Goal: Task Accomplishment & Management: Manage account settings

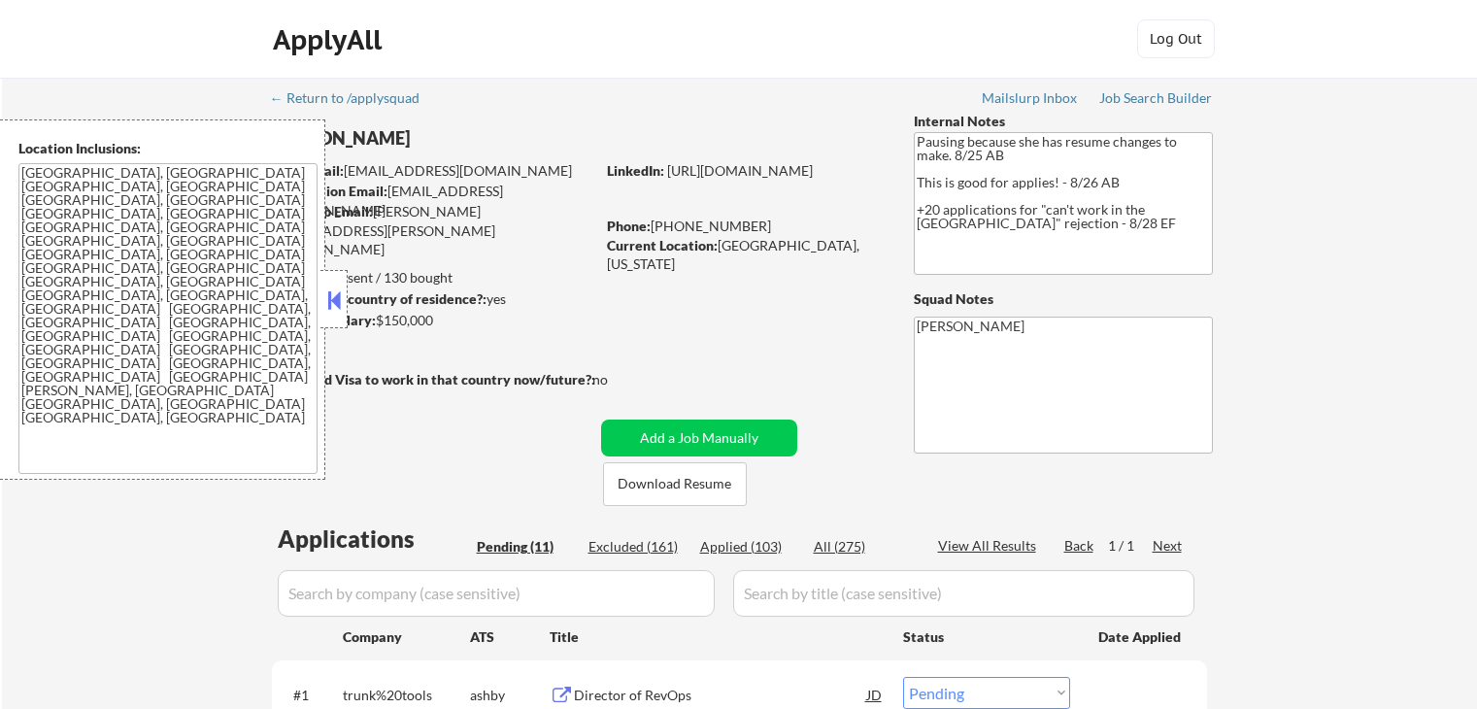
select select ""pending""
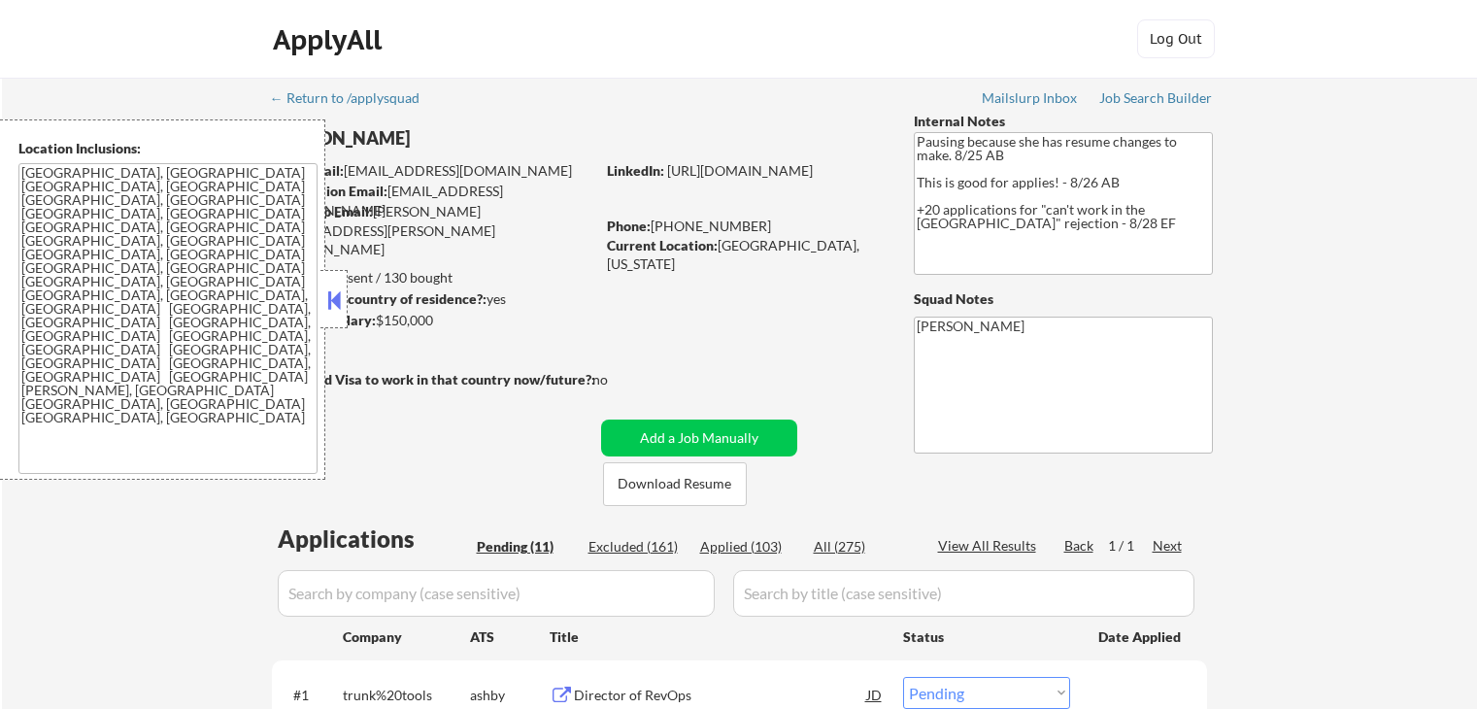
select select ""pending""
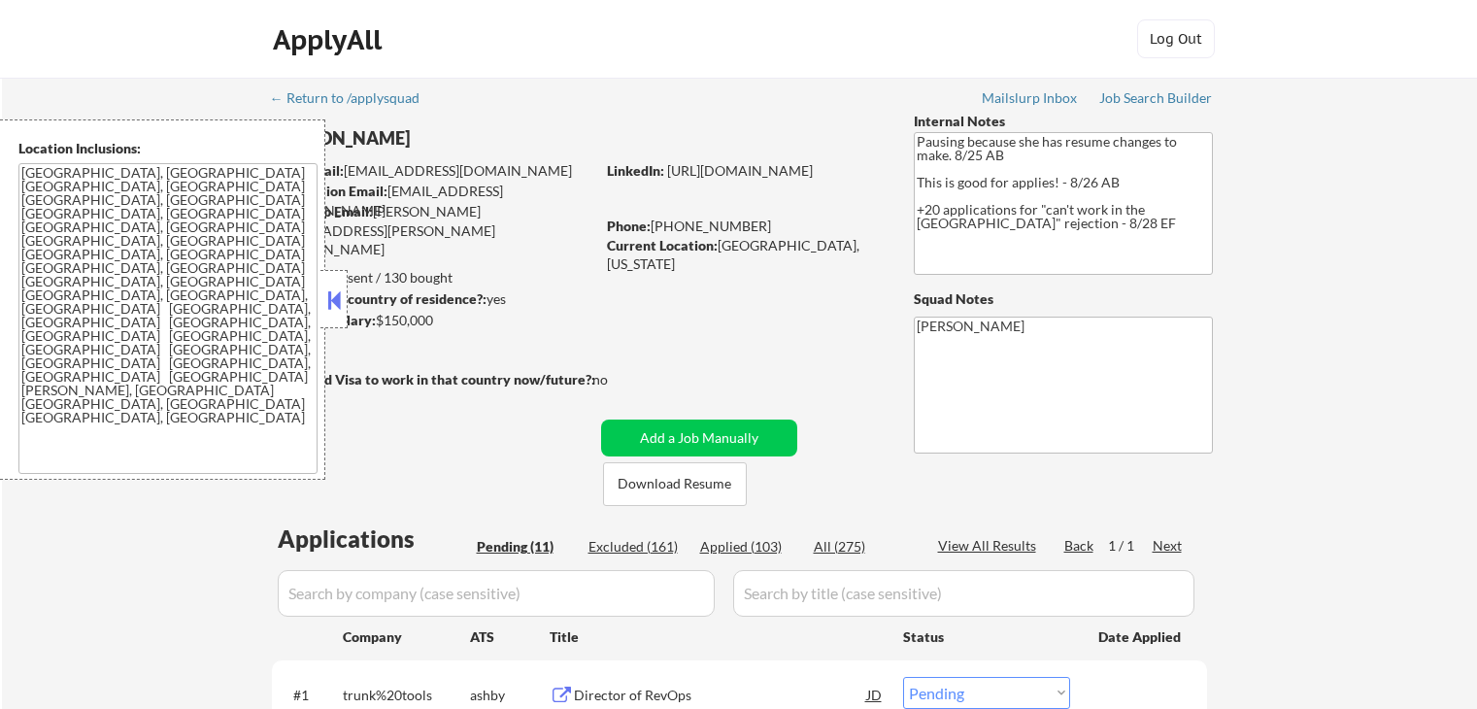
select select ""pending""
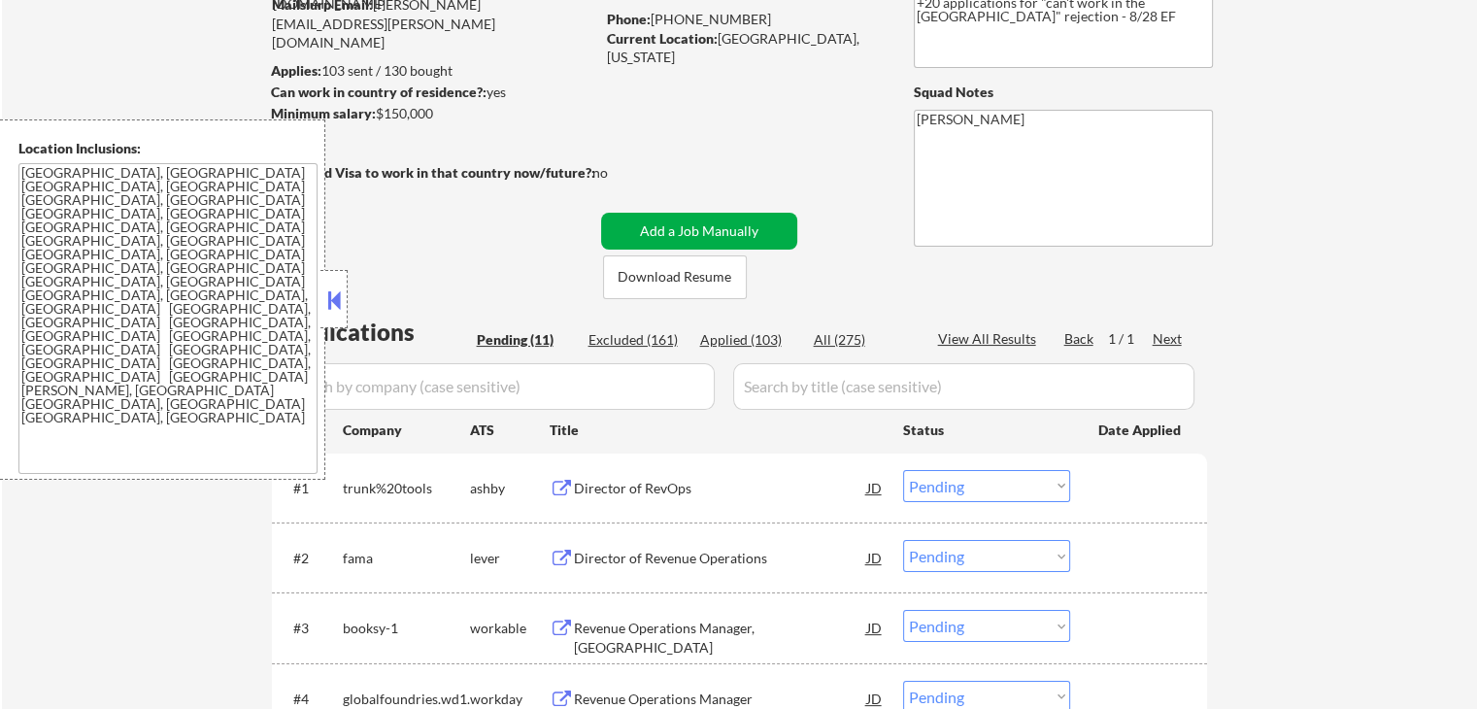
scroll to position [97, 0]
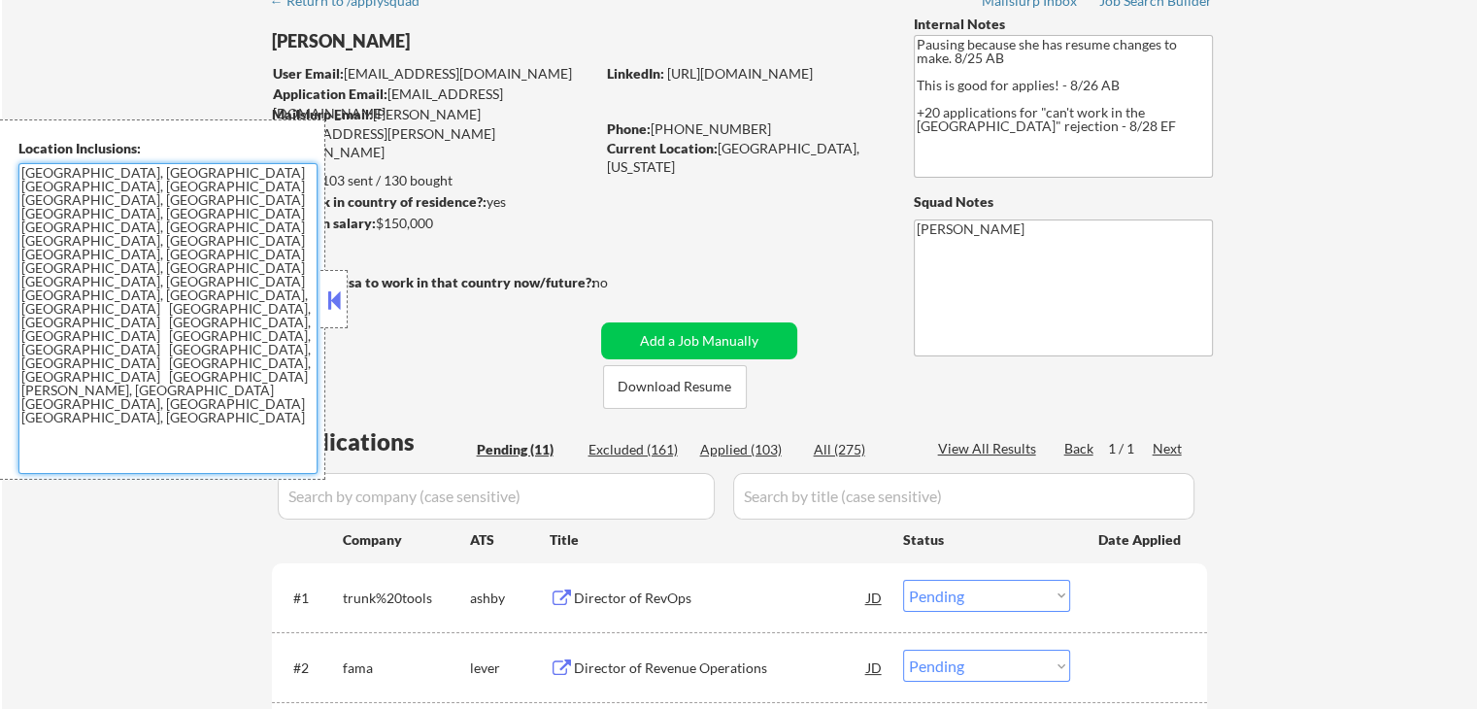
drag, startPoint x: 236, startPoint y: 238, endPoint x: 4, endPoint y: 169, distance: 242.2
click at [4, 169] on div "Location Inclusions: [GEOGRAPHIC_DATA], [GEOGRAPHIC_DATA] [GEOGRAPHIC_DATA], [G…" at bounding box center [162, 299] width 325 height 360
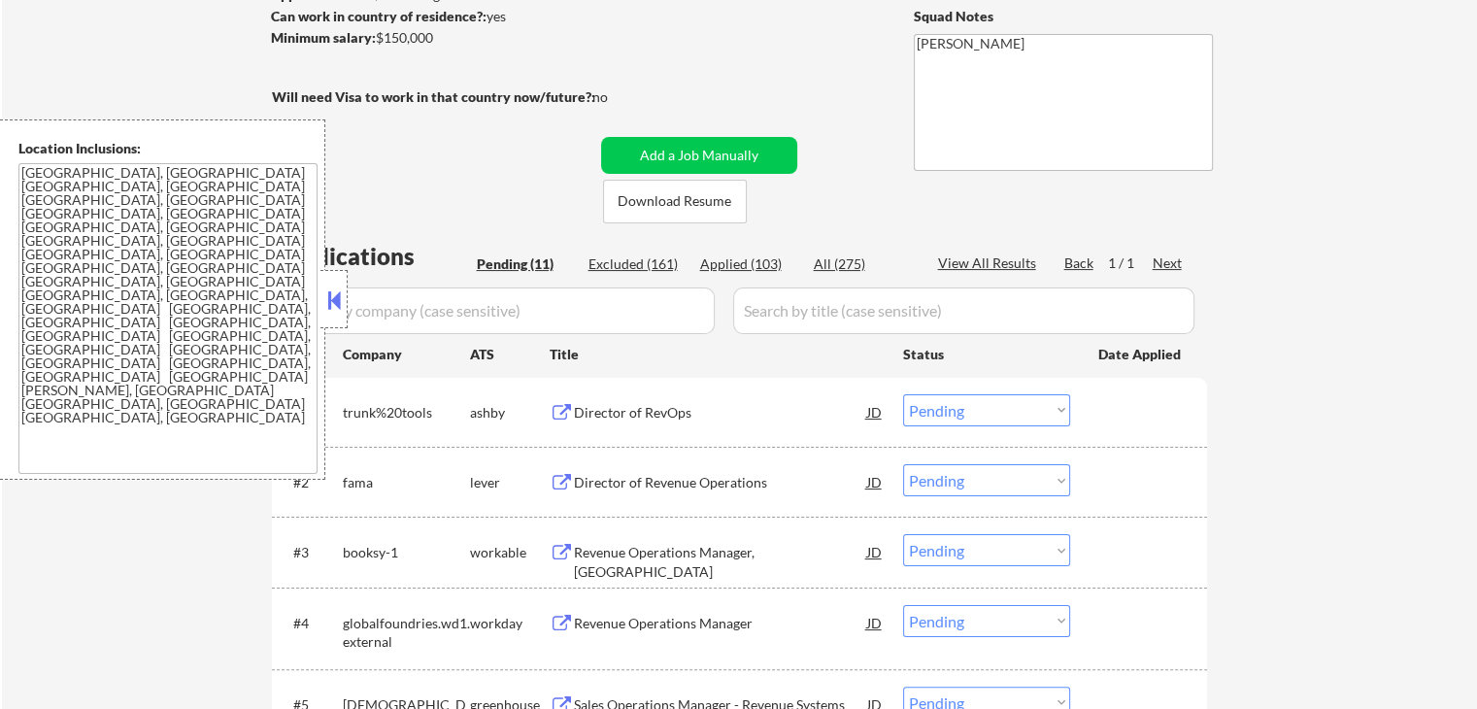
scroll to position [291, 0]
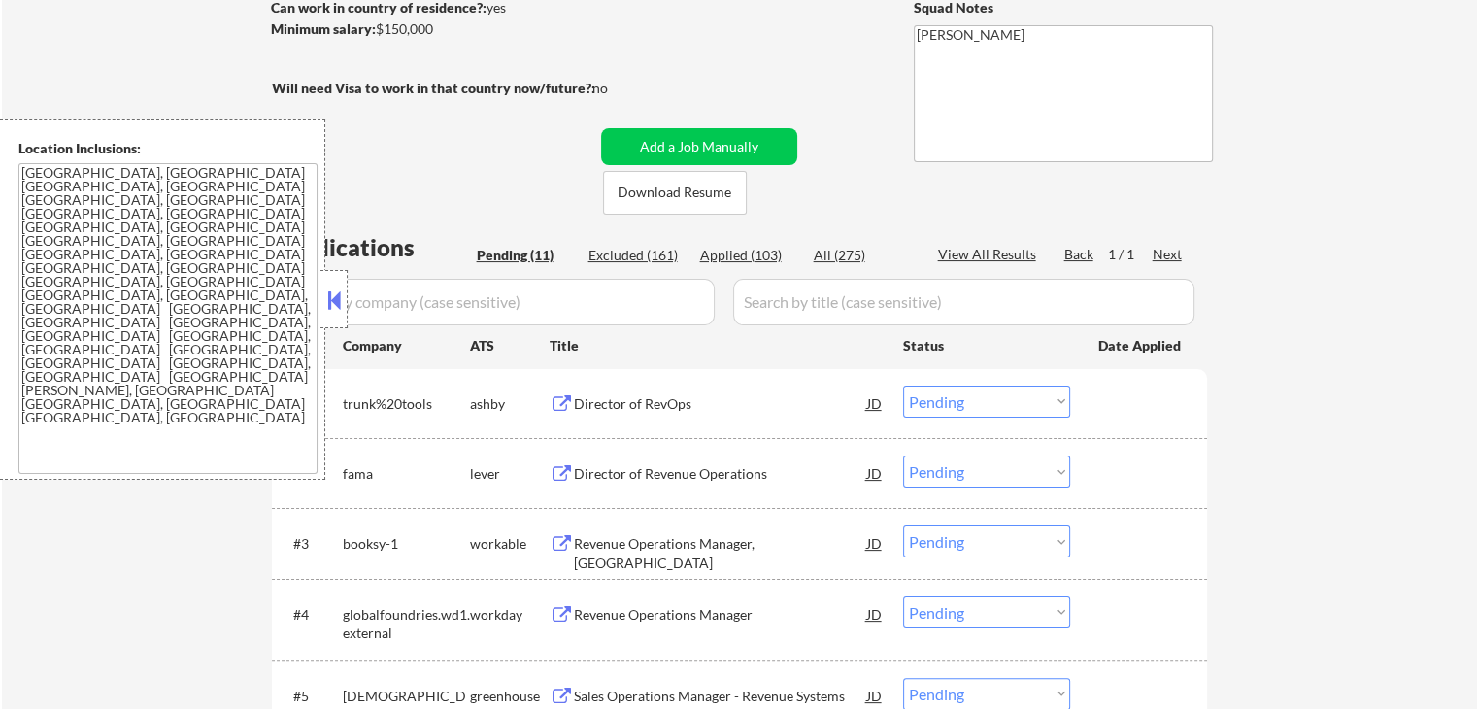
click at [677, 405] on div "Director of RevOps" at bounding box center [720, 403] width 293 height 19
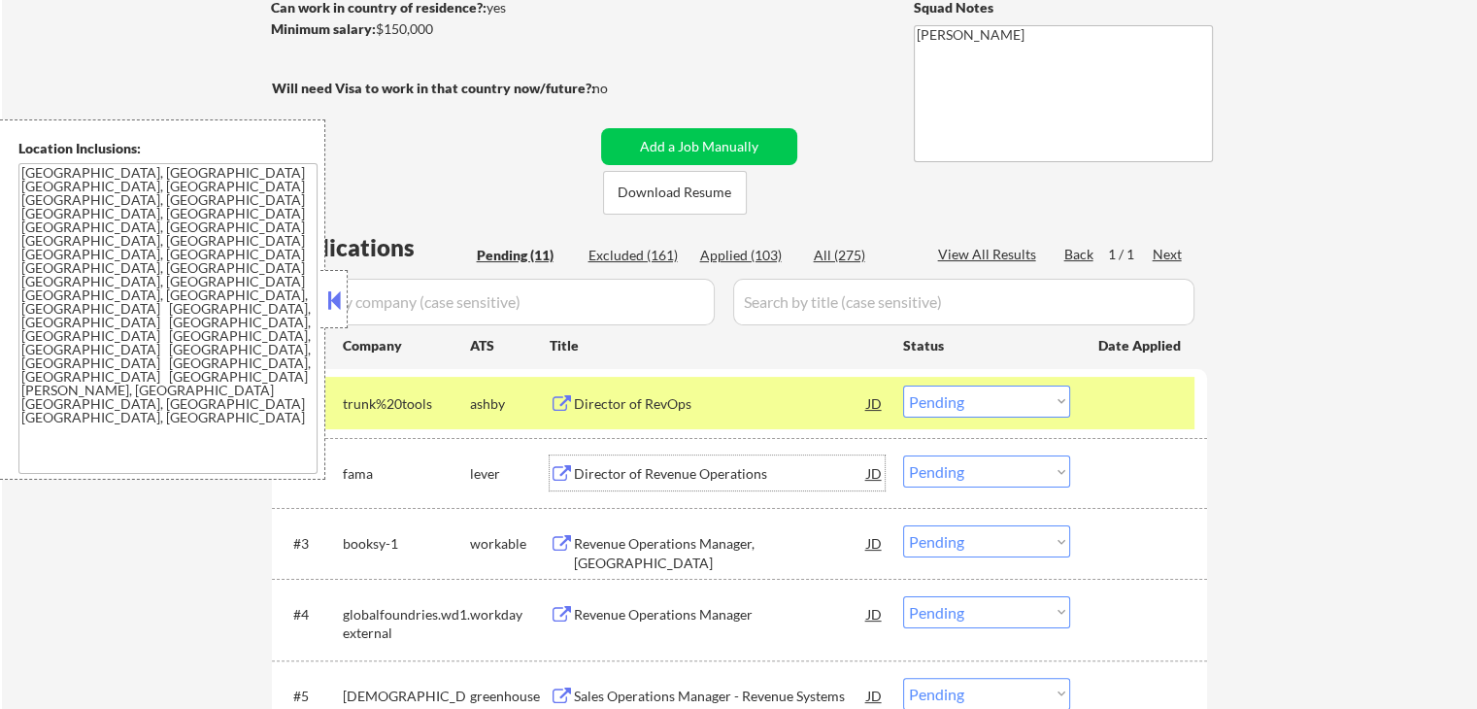
click at [747, 474] on div "Director of Revenue Operations" at bounding box center [720, 473] width 293 height 19
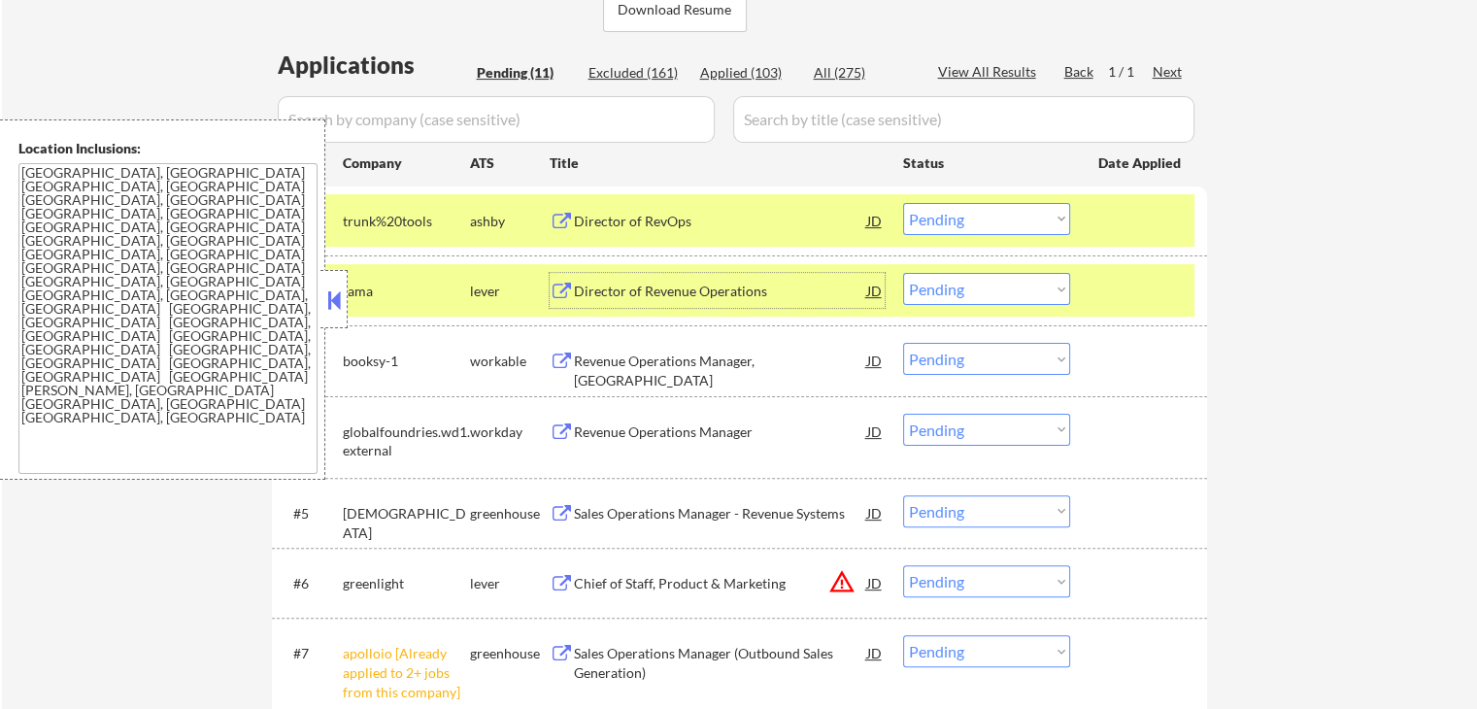
scroll to position [486, 0]
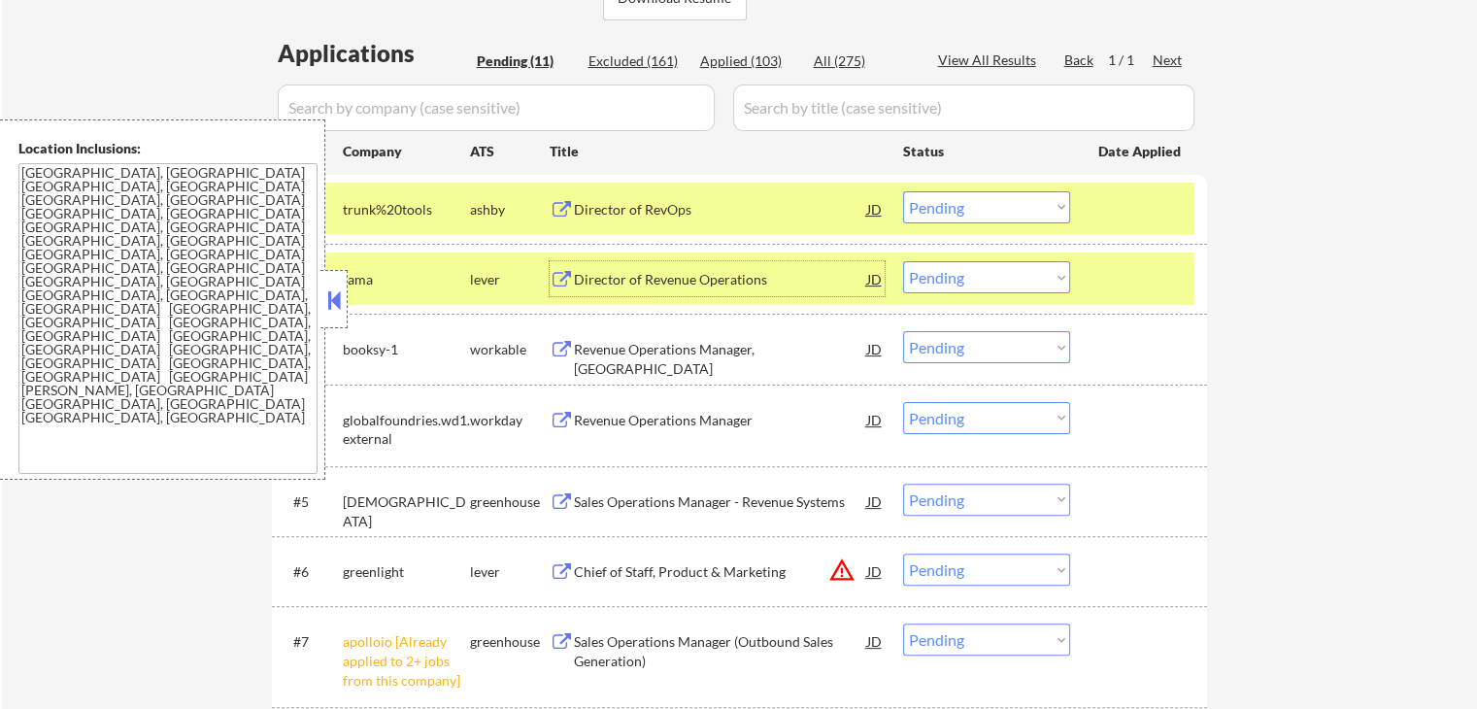
click at [937, 206] on select "Choose an option... Pending Applied Excluded (Questions) Excluded (Expired) Exc…" at bounding box center [986, 207] width 167 height 32
click at [903, 191] on select "Choose an option... Pending Applied Excluded (Questions) Excluded (Expired) Exc…" at bounding box center [986, 207] width 167 height 32
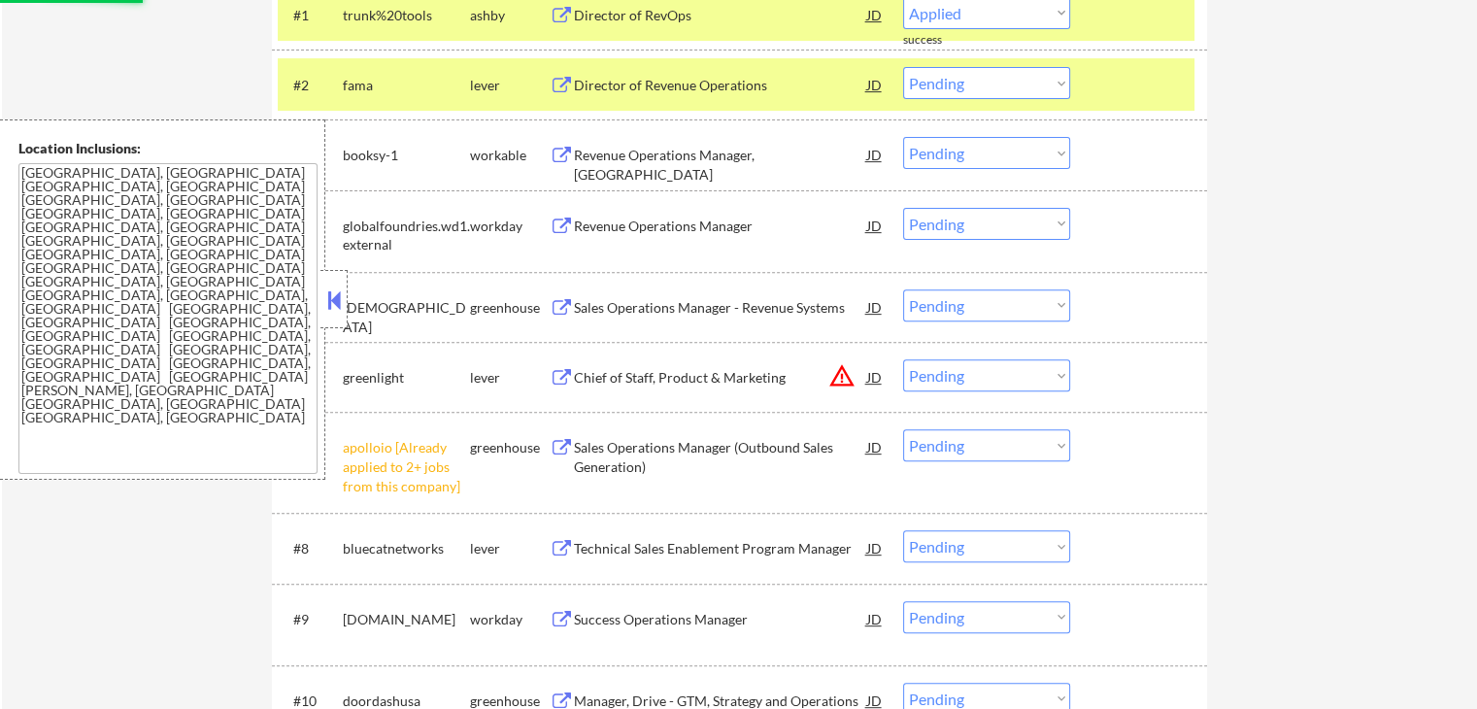
scroll to position [874, 0]
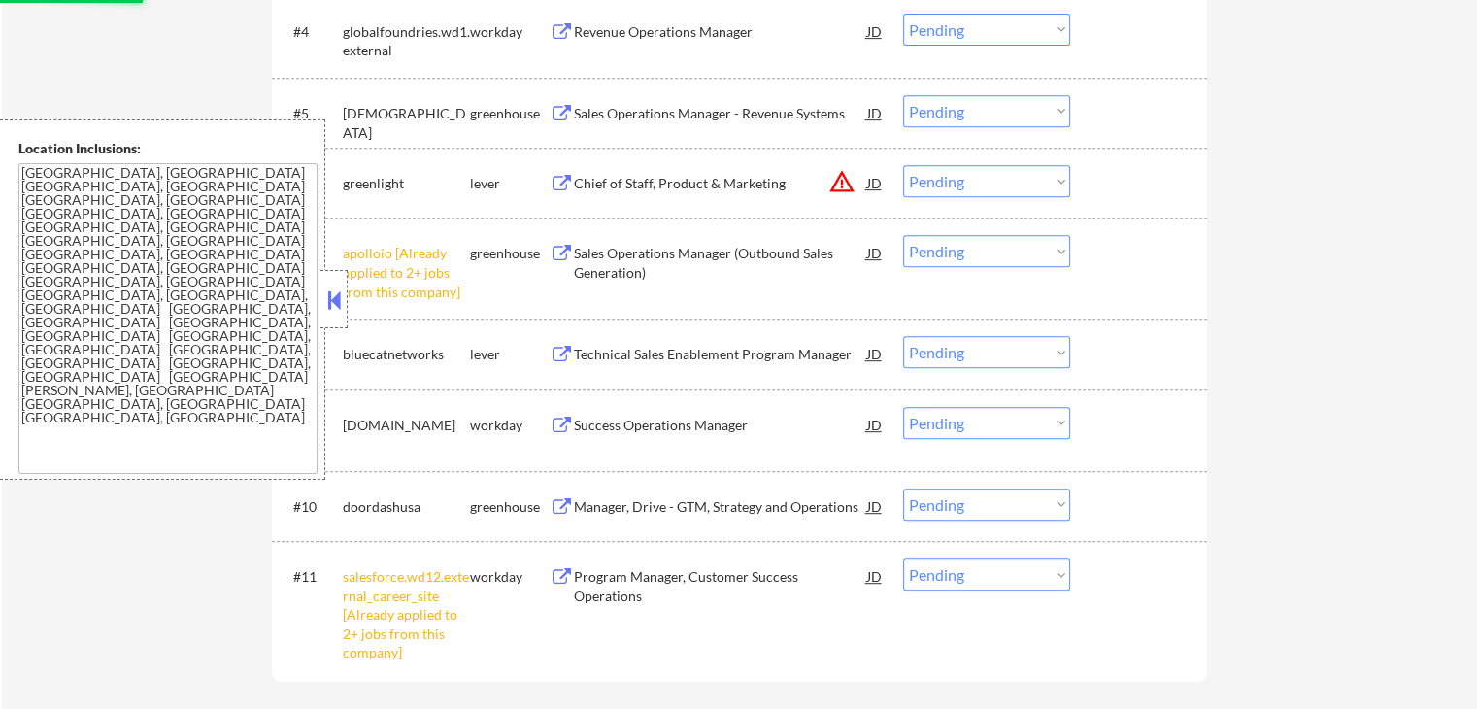
select select ""pending""
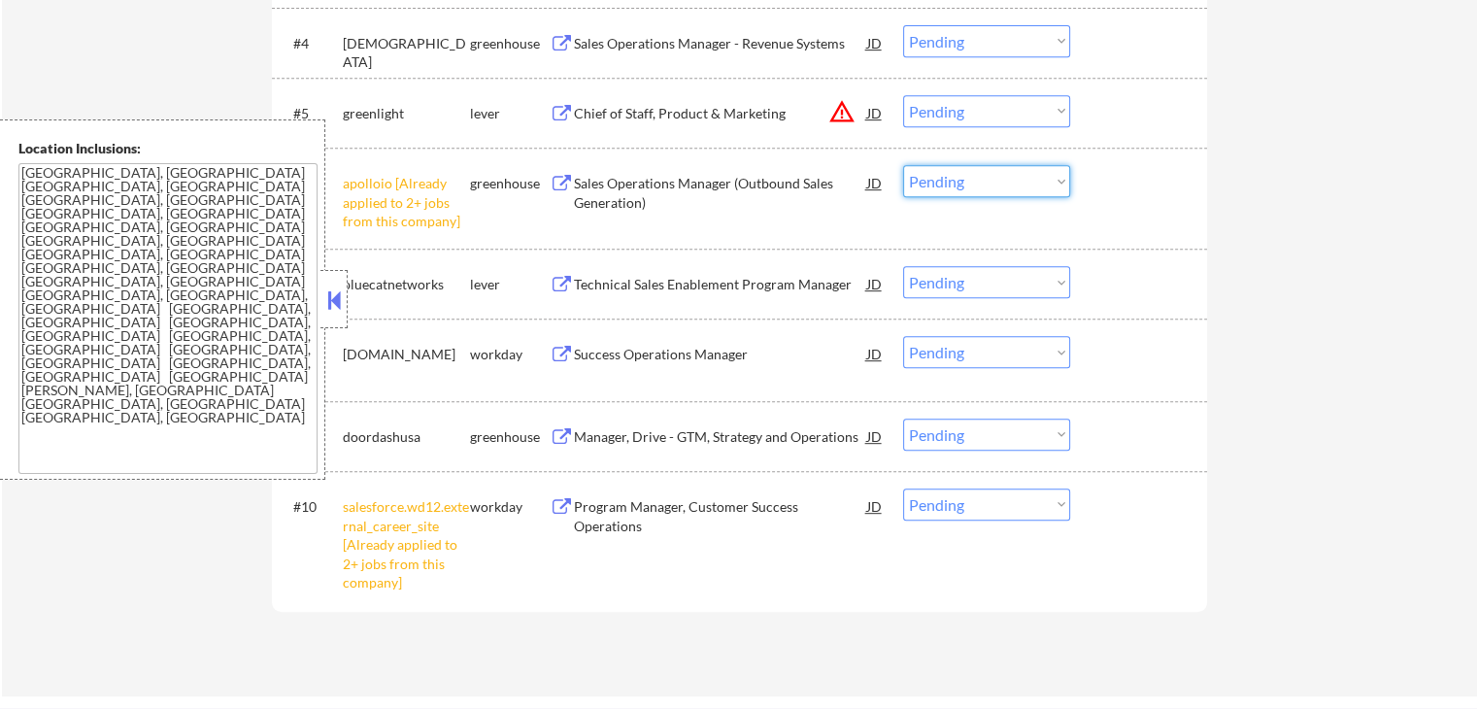
click at [948, 172] on select "Choose an option... Pending Applied Excluded (Questions) Excluded (Expired) Exc…" at bounding box center [986, 181] width 167 height 32
click at [903, 165] on select "Choose an option... Pending Applied Excluded (Questions) Excluded (Expired) Exc…" at bounding box center [986, 181] width 167 height 32
select select ""pending""
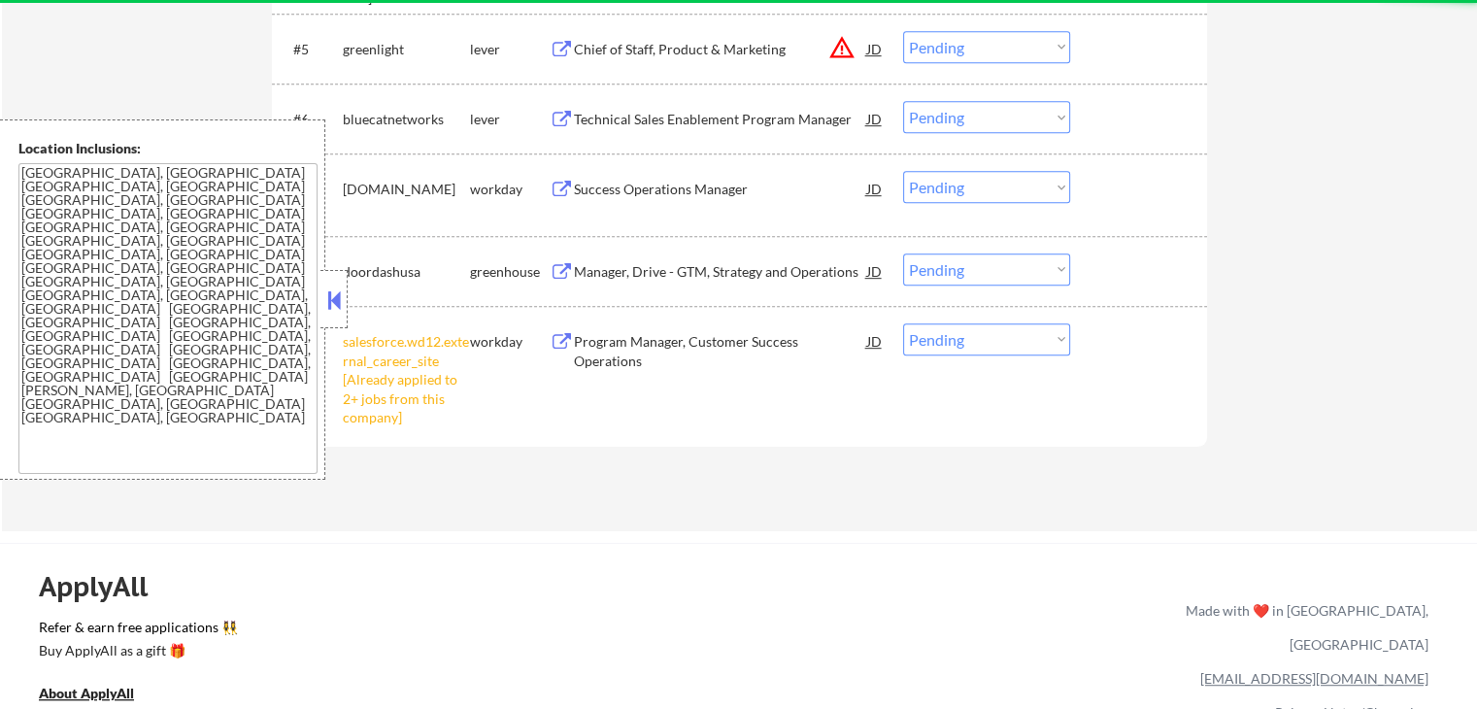
scroll to position [971, 0]
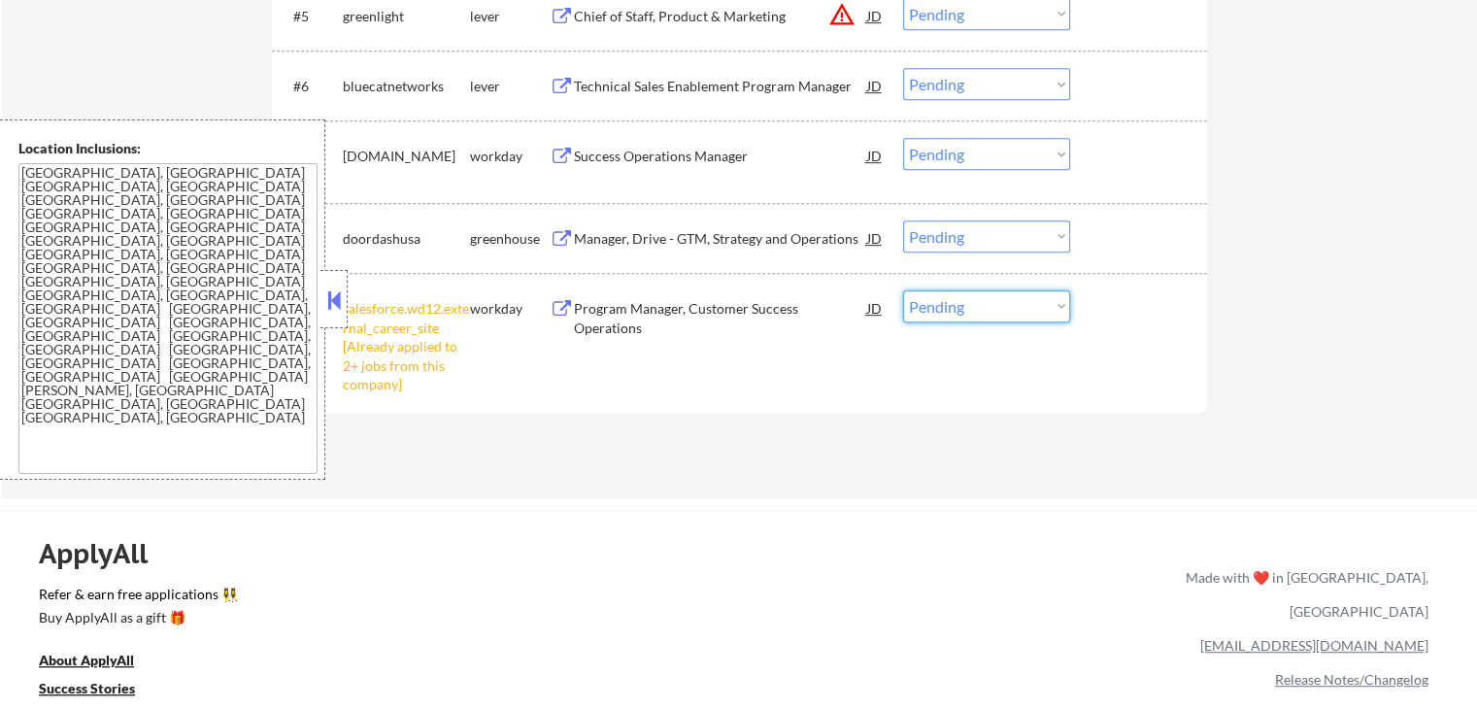
click at [953, 308] on select "Choose an option... Pending Applied Excluded (Questions) Excluded (Expired) Exc…" at bounding box center [986, 306] width 167 height 32
select select ""excluded__other_""
click at [903, 290] on select "Choose an option... Pending Applied Excluded (Questions) Excluded (Expired) Exc…" at bounding box center [986, 306] width 167 height 32
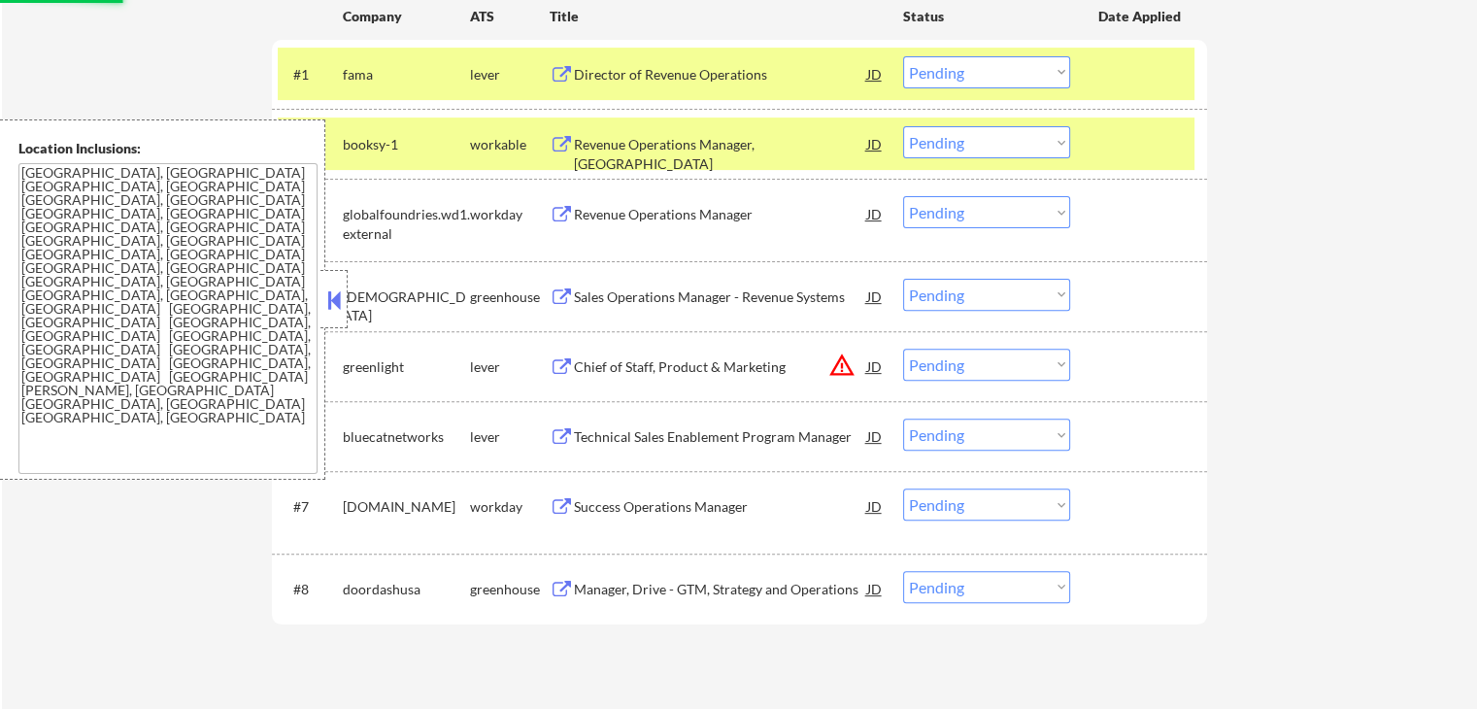
scroll to position [583, 0]
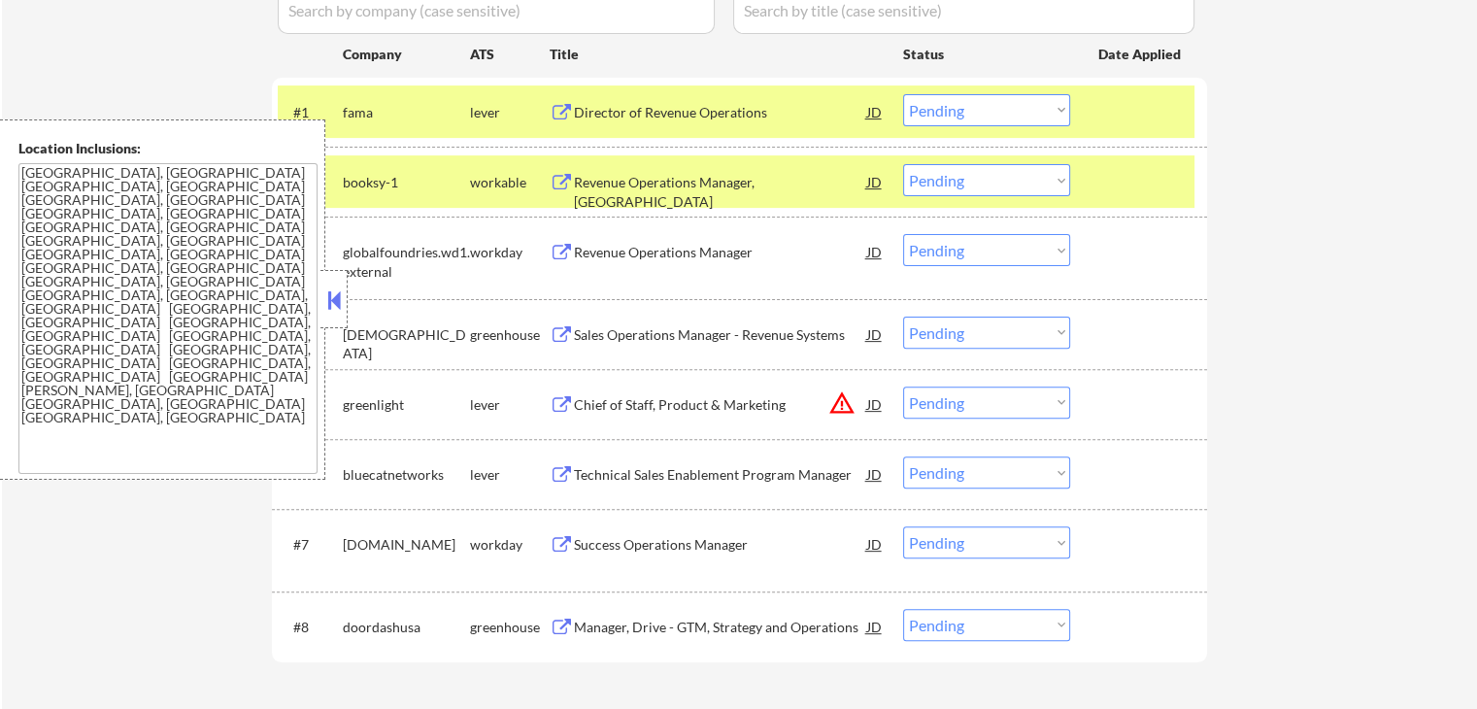
click at [720, 176] on div "Revenue Operations Manager, [GEOGRAPHIC_DATA]" at bounding box center [720, 192] width 293 height 38
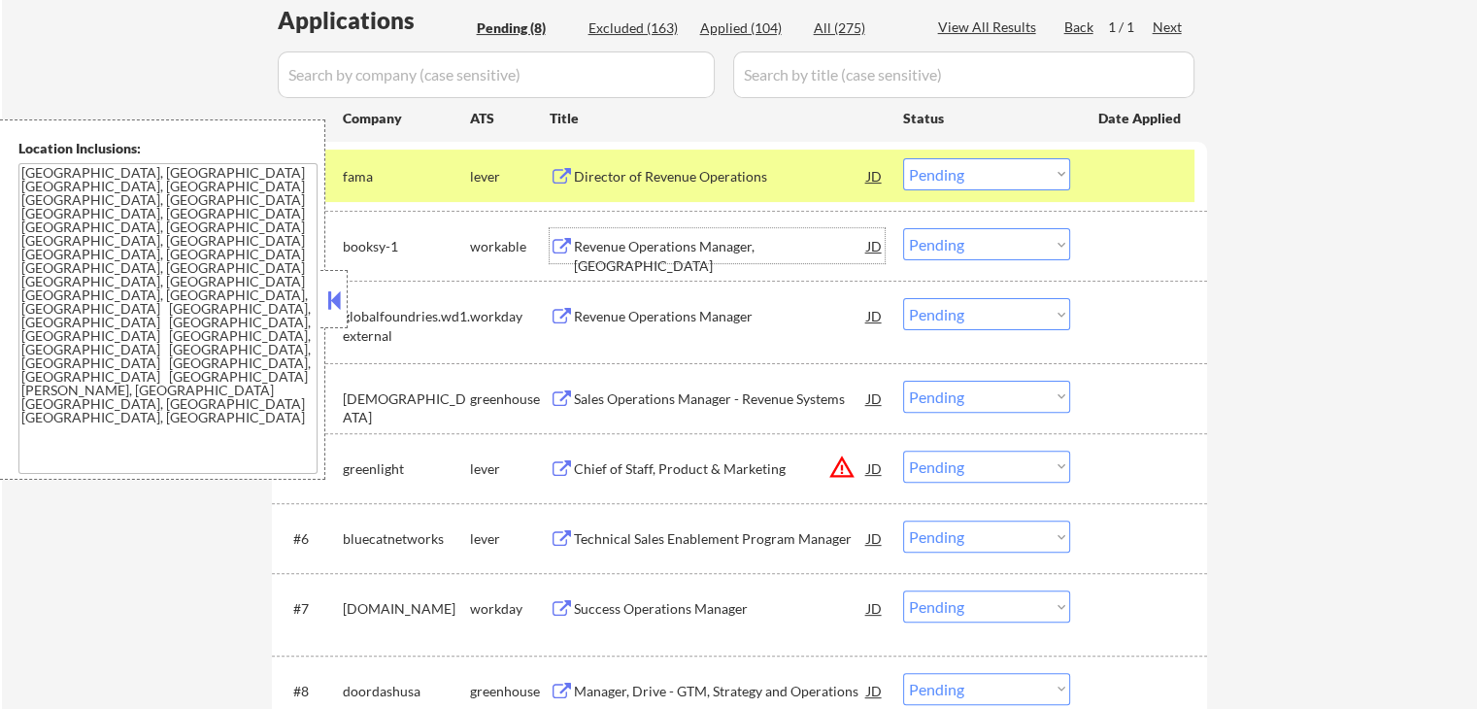
scroll to position [486, 0]
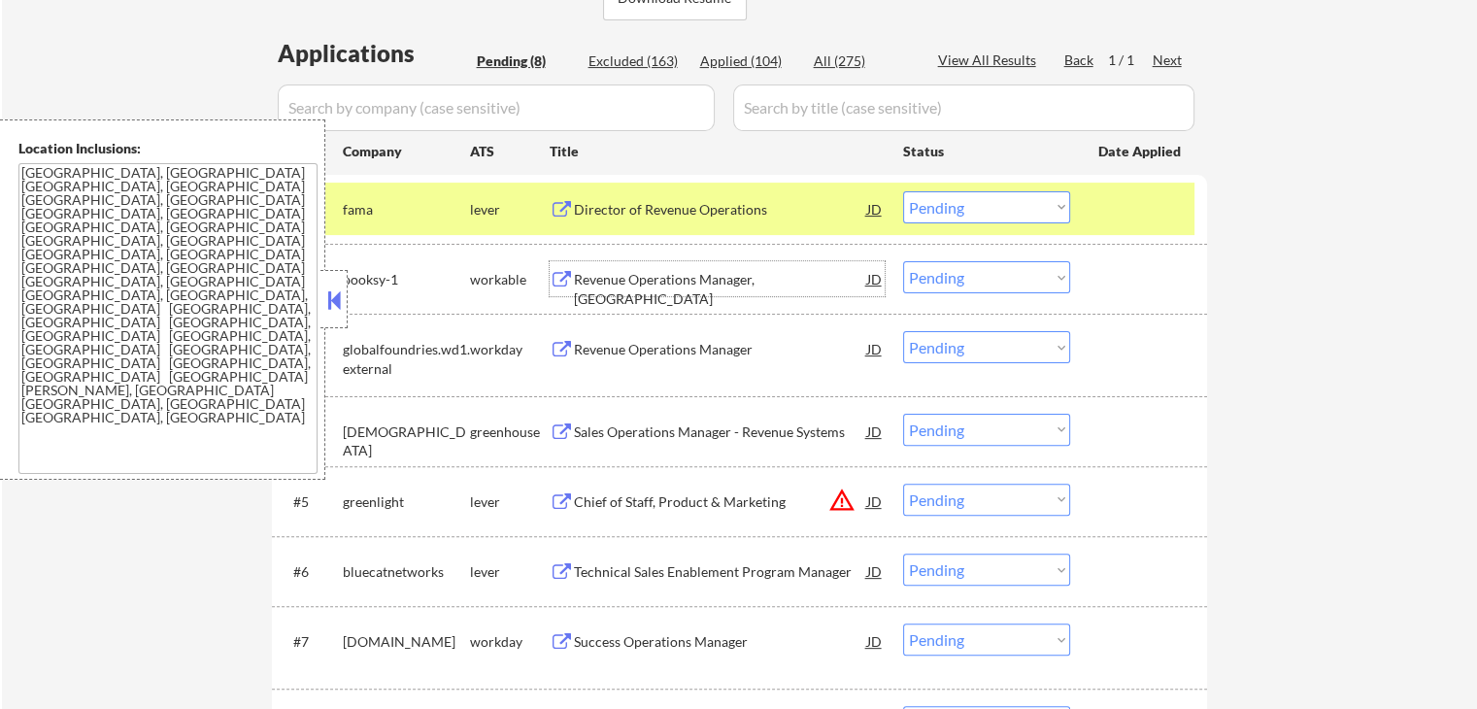
click at [957, 207] on select "Choose an option... Pending Applied Excluded (Questions) Excluded (Expired) Exc…" at bounding box center [986, 207] width 167 height 32
click at [903, 191] on select "Choose an option... Pending Applied Excluded (Questions) Excluded (Expired) Exc…" at bounding box center [986, 207] width 167 height 32
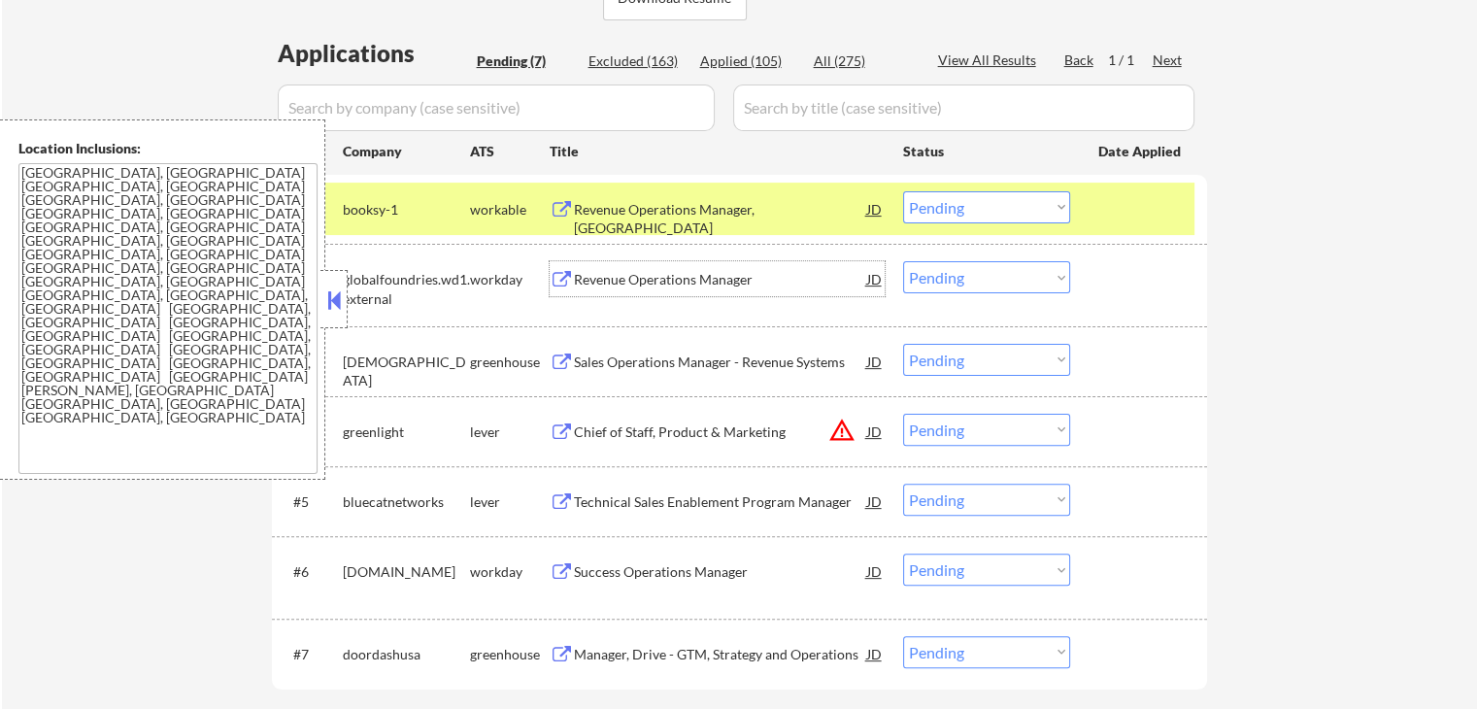
click at [723, 272] on div "Revenue Operations Manager" at bounding box center [720, 279] width 293 height 19
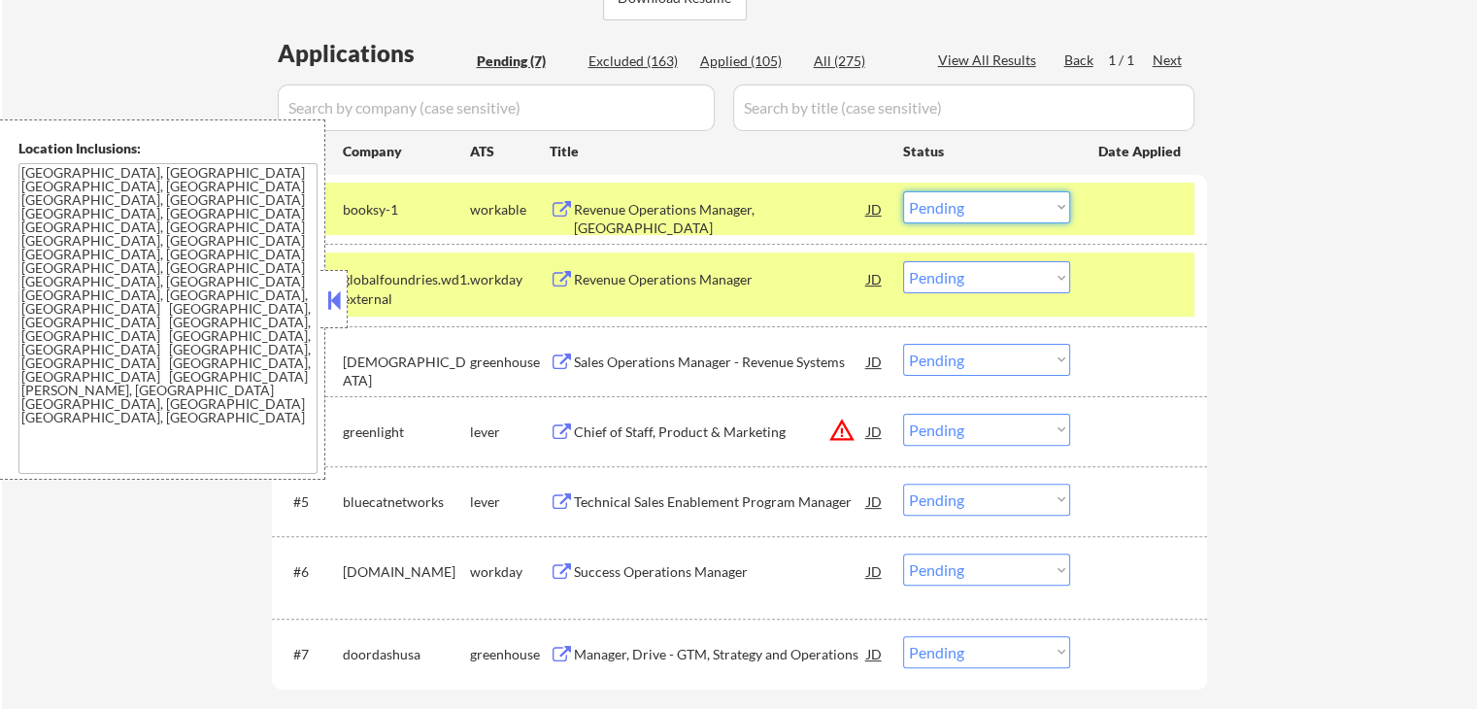
click at [965, 201] on select "Choose an option... Pending Applied Excluded (Questions) Excluded (Expired) Exc…" at bounding box center [986, 207] width 167 height 32
click at [903, 191] on select "Choose an option... Pending Applied Excluded (Questions) Excluded (Expired) Exc…" at bounding box center [986, 207] width 167 height 32
click at [817, 349] on div "Sales Operations Manager - Revenue Systems" at bounding box center [720, 361] width 293 height 35
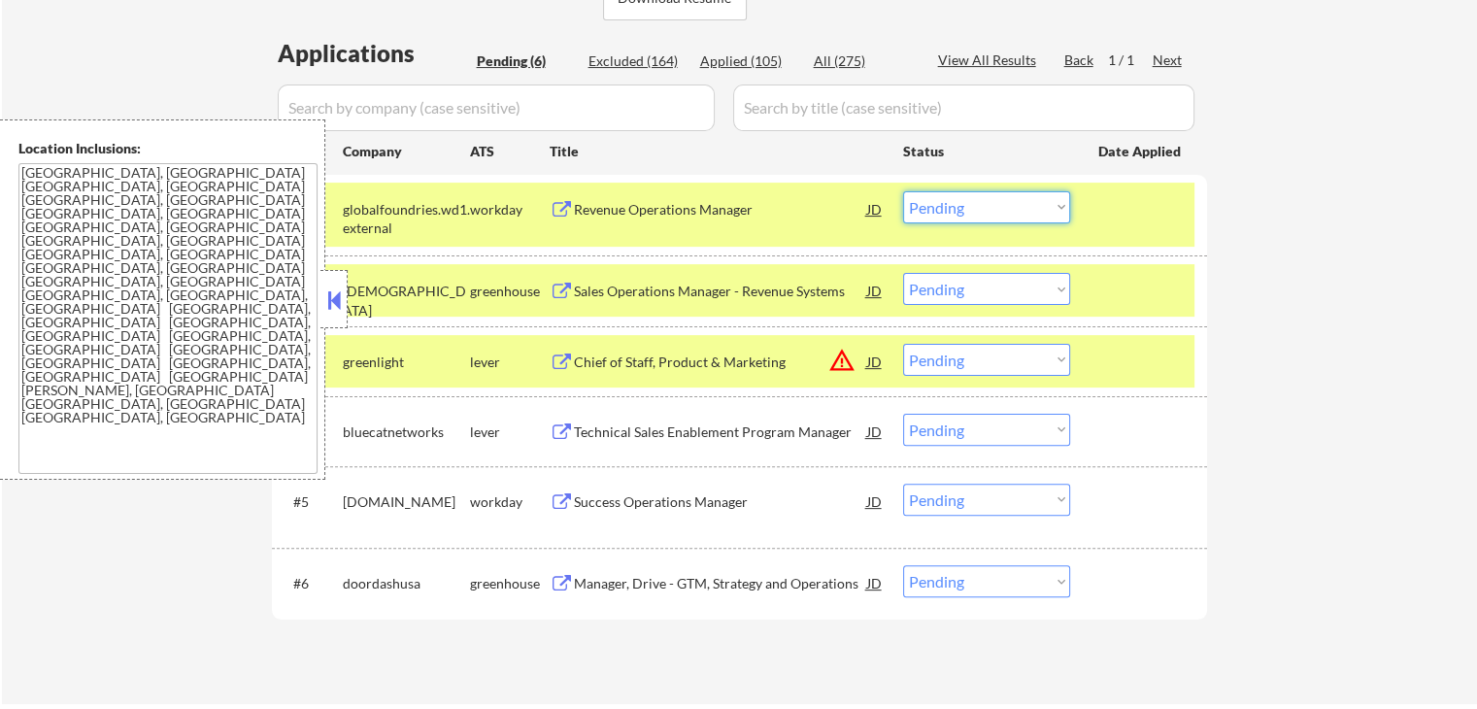
drag, startPoint x: 969, startPoint y: 204, endPoint x: 970, endPoint y: 216, distance: 11.7
click at [969, 204] on select "Choose an option... Pending Applied Excluded (Questions) Excluded (Expired) Exc…" at bounding box center [986, 207] width 167 height 32
click at [903, 191] on select "Choose an option... Pending Applied Excluded (Questions) Excluded (Expired) Exc…" at bounding box center [986, 207] width 167 height 32
click at [775, 361] on div "Chief of Staff, Product & Marketing" at bounding box center [720, 362] width 293 height 19
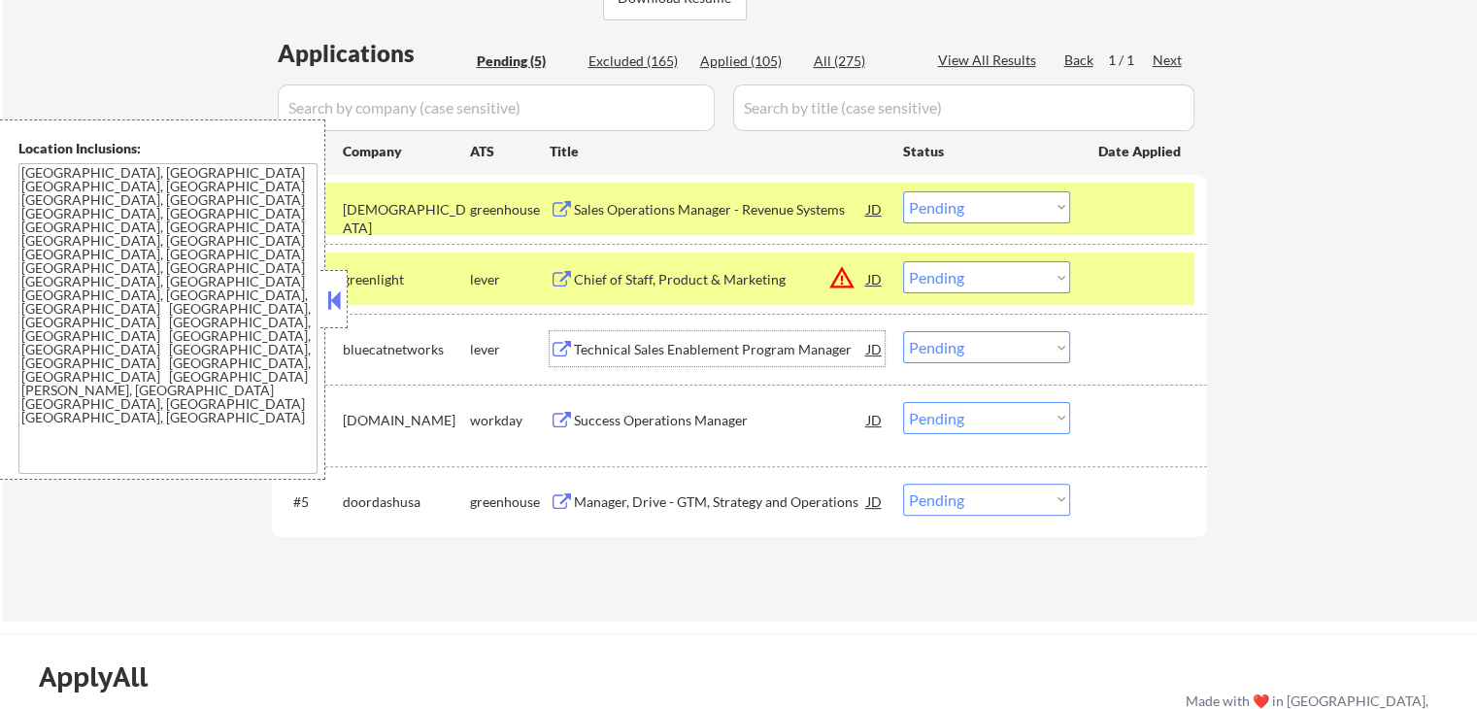
click at [936, 207] on select "Choose an option... Pending Applied Excluded (Questions) Excluded (Expired) Exc…" at bounding box center [986, 207] width 167 height 32
click at [903, 191] on select "Choose an option... Pending Applied Excluded (Questions) Excluded (Expired) Exc…" at bounding box center [986, 207] width 167 height 32
click at [803, 347] on div "Technical Sales Enablement Program Manager" at bounding box center [720, 349] width 293 height 19
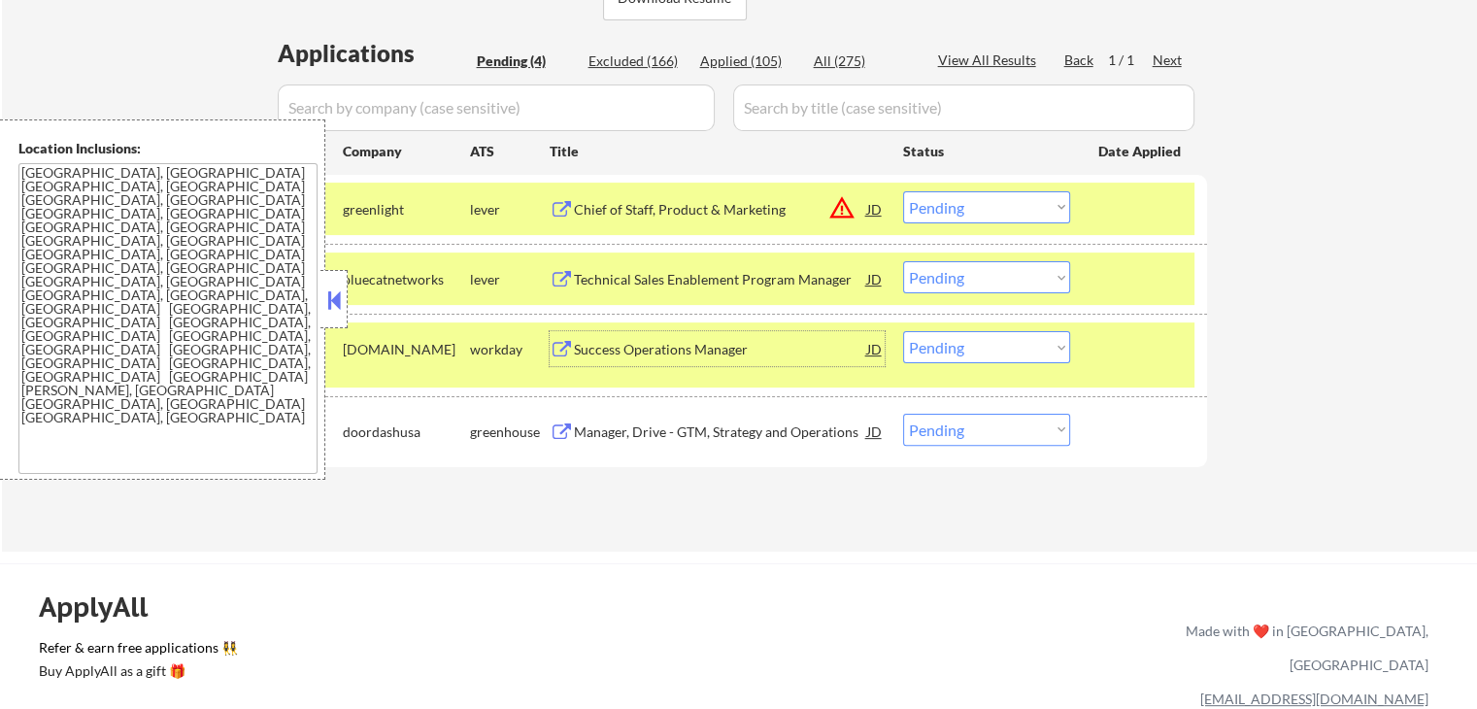
click at [969, 215] on select "Choose an option... Pending Applied Excluded (Questions) Excluded (Expired) Exc…" at bounding box center [986, 207] width 167 height 32
click at [903, 191] on select "Choose an option... Pending Applied Excluded (Questions) Excluded (Expired) Exc…" at bounding box center [986, 207] width 167 height 32
click at [787, 342] on div "Success Operations Manager" at bounding box center [720, 349] width 293 height 19
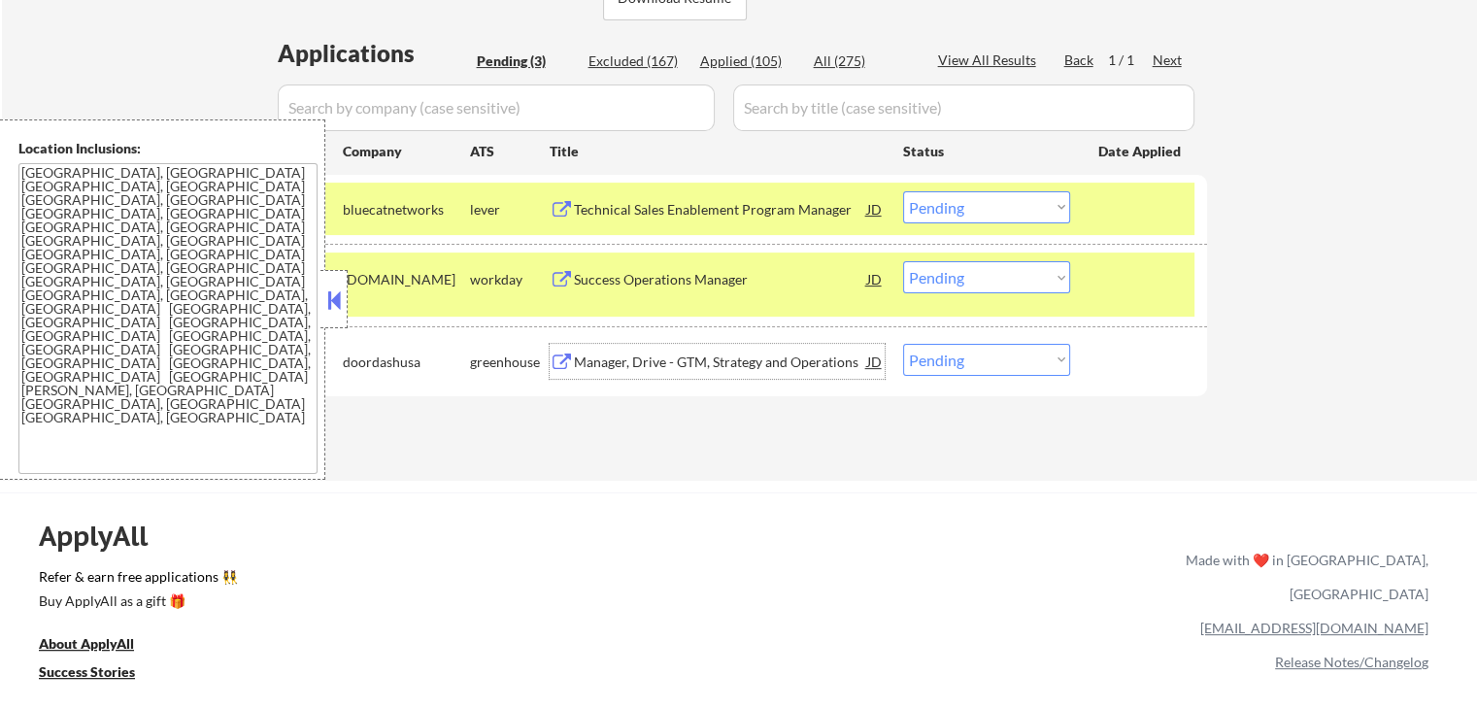
click at [1010, 215] on select "Choose an option... Pending Applied Excluded (Questions) Excluded (Expired) Exc…" at bounding box center [986, 207] width 167 height 32
click at [903, 191] on select "Choose an option... Pending Applied Excluded (Questions) Excluded (Expired) Exc…" at bounding box center [986, 207] width 167 height 32
click at [754, 361] on div "Manager, Drive - GTM, Strategy and Operations" at bounding box center [720, 362] width 293 height 19
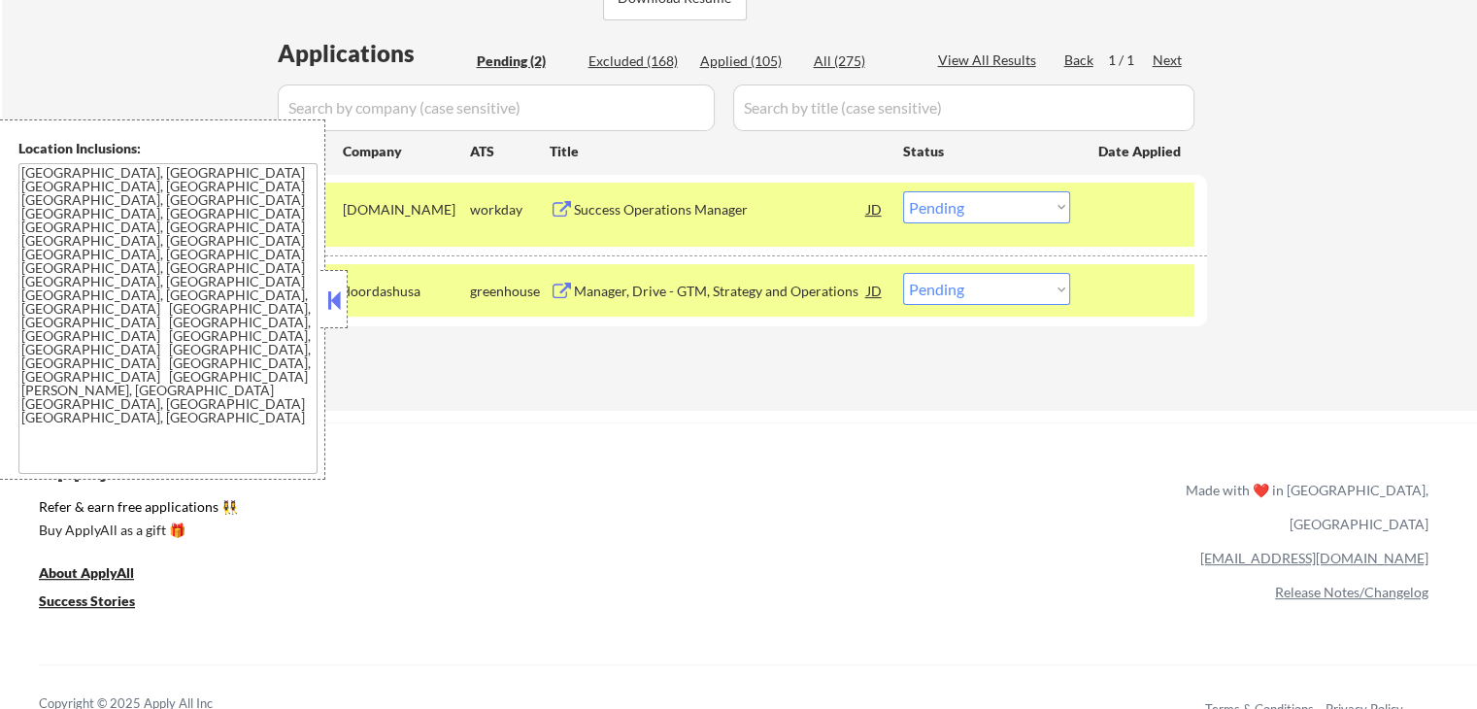
drag, startPoint x: 960, startPoint y: 201, endPoint x: 967, endPoint y: 216, distance: 16.5
click at [960, 201] on select "Choose an option... Pending Applied Excluded (Questions) Excluded (Expired) Exc…" at bounding box center [986, 207] width 167 height 32
click at [903, 191] on select "Choose an option... Pending Applied Excluded (Questions) Excluded (Expired) Exc…" at bounding box center [986, 207] width 167 height 32
click at [904, 430] on div "ApplyAll Refer & earn free applications 👯‍♀️ Buy ApplyAll as a gift 🎁 About App…" at bounding box center [738, 573] width 1477 height 302
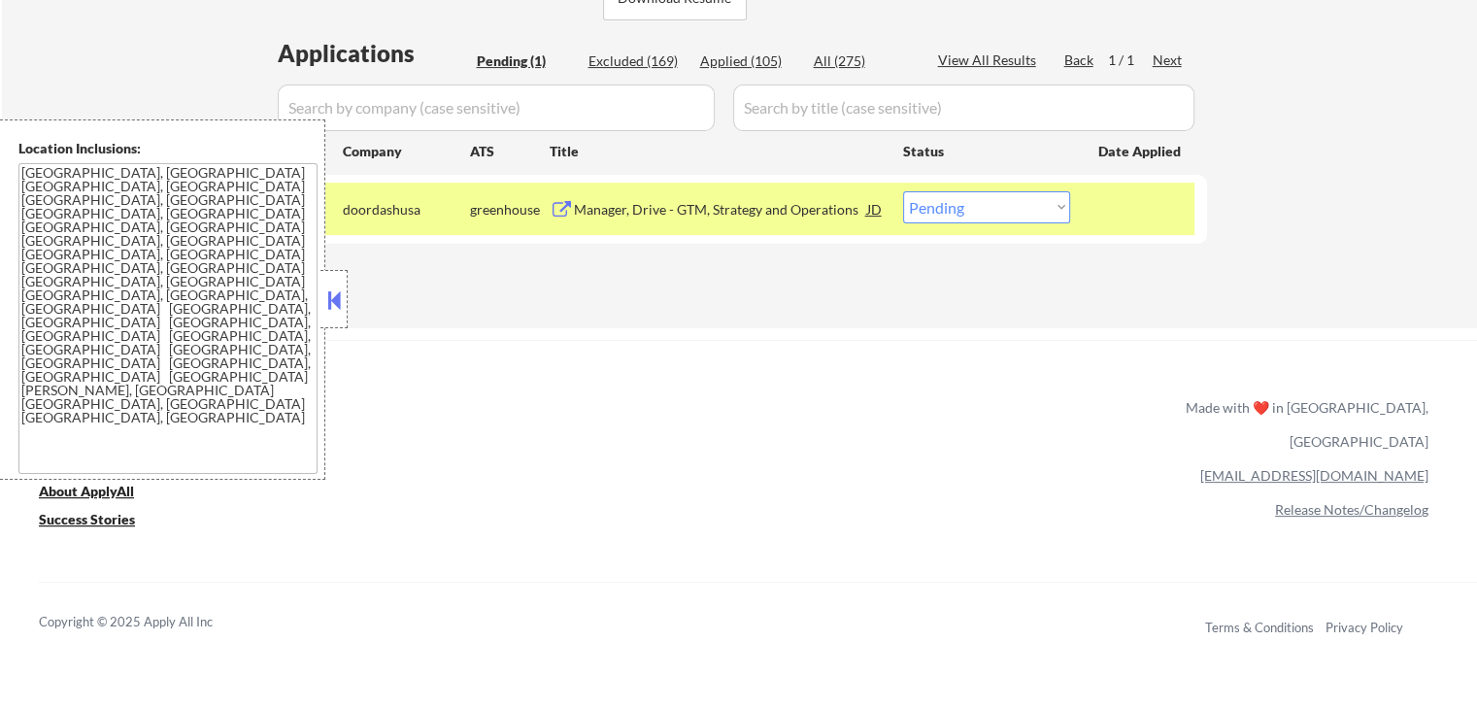
click at [940, 208] on select "Choose an option... Pending Applied Excluded (Questions) Excluded (Expired) Exc…" at bounding box center [986, 207] width 167 height 32
select select ""applied""
click at [903, 191] on select "Choose an option... Pending Applied Excluded (Questions) Excluded (Expired) Exc…" at bounding box center [986, 207] width 167 height 32
drag, startPoint x: 910, startPoint y: 279, endPoint x: 1066, endPoint y: 4, distance: 316.2
click at [913, 279] on div "Applications Pending (1) Excluded (169) Applied (105) All (275) View All Result…" at bounding box center [739, 164] width 935 height 254
